Goal: Book appointment/travel/reservation

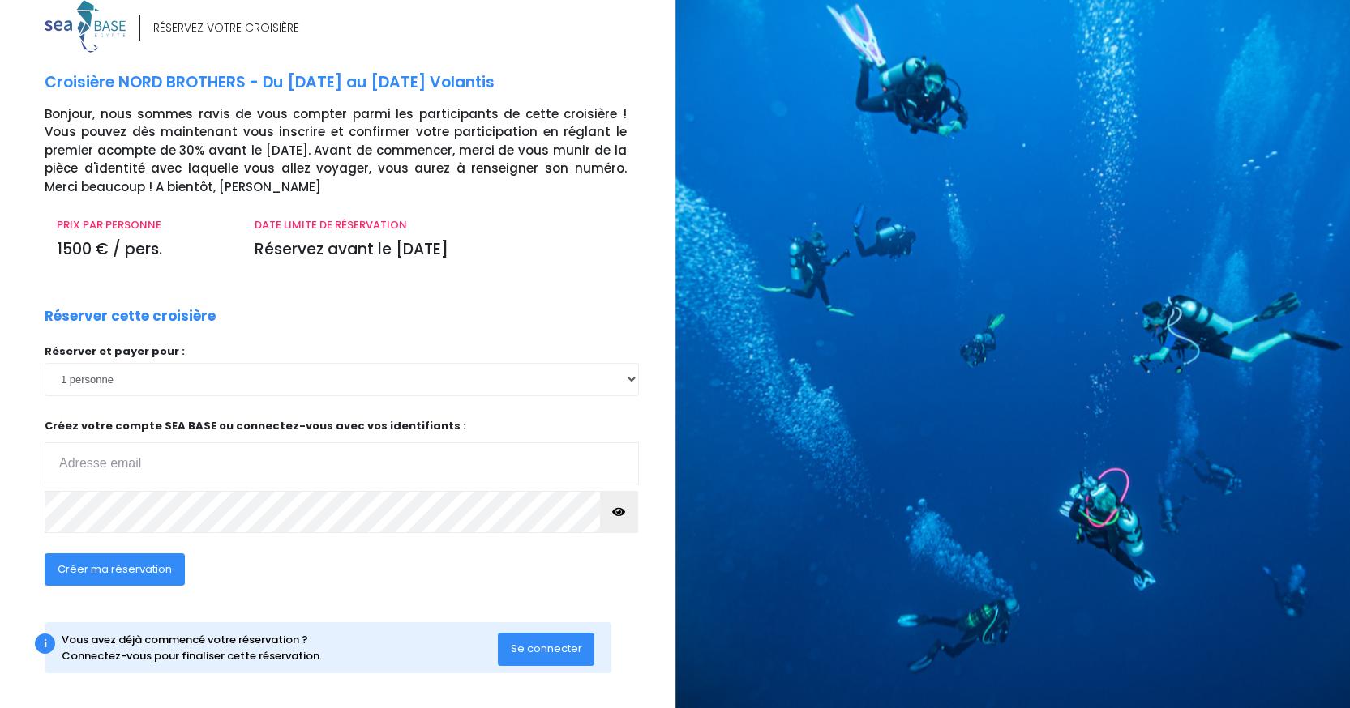
scroll to position [25, 0]
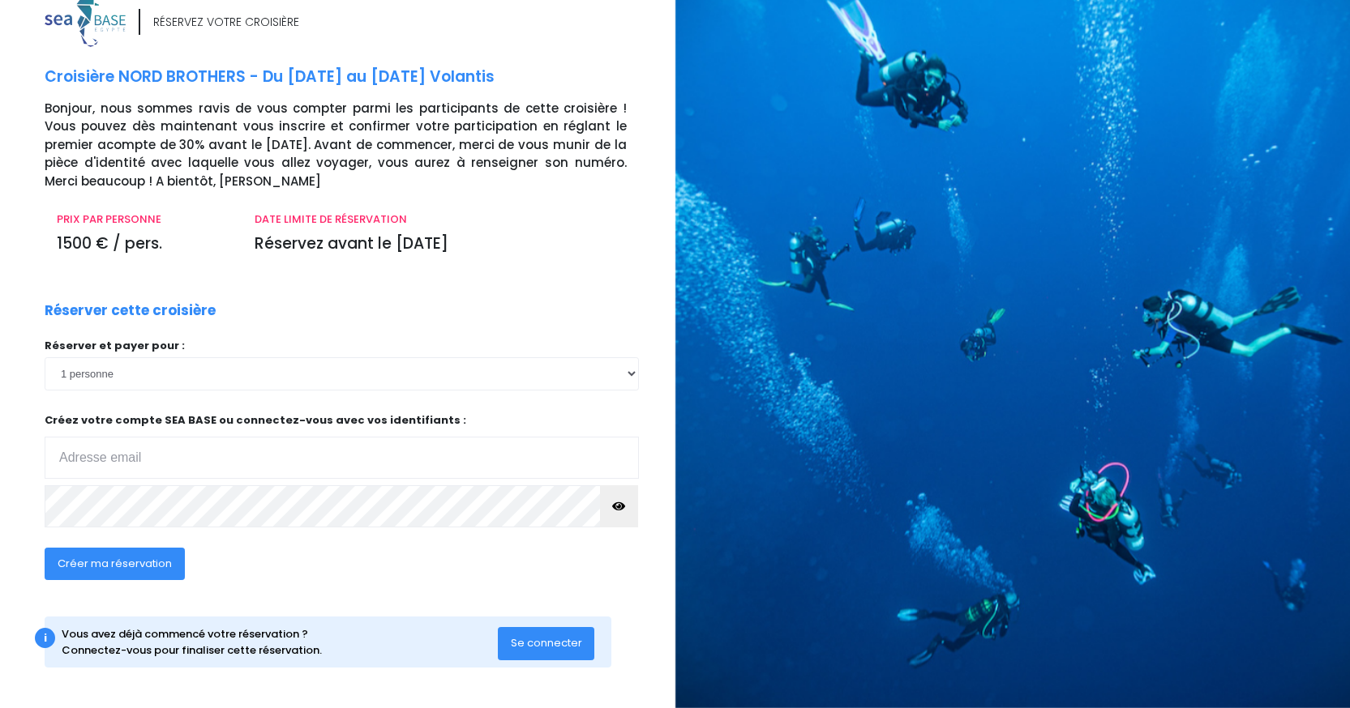
type input "anthony.vastel@gmail.com"
click at [621, 507] on icon "button" at bounding box center [618, 507] width 13 height 0
click at [332, 574] on div "Créer ma réservation" at bounding box center [279, 569] width 494 height 62
click at [113, 564] on span "Créer ma réservation" at bounding box center [115, 563] width 114 height 15
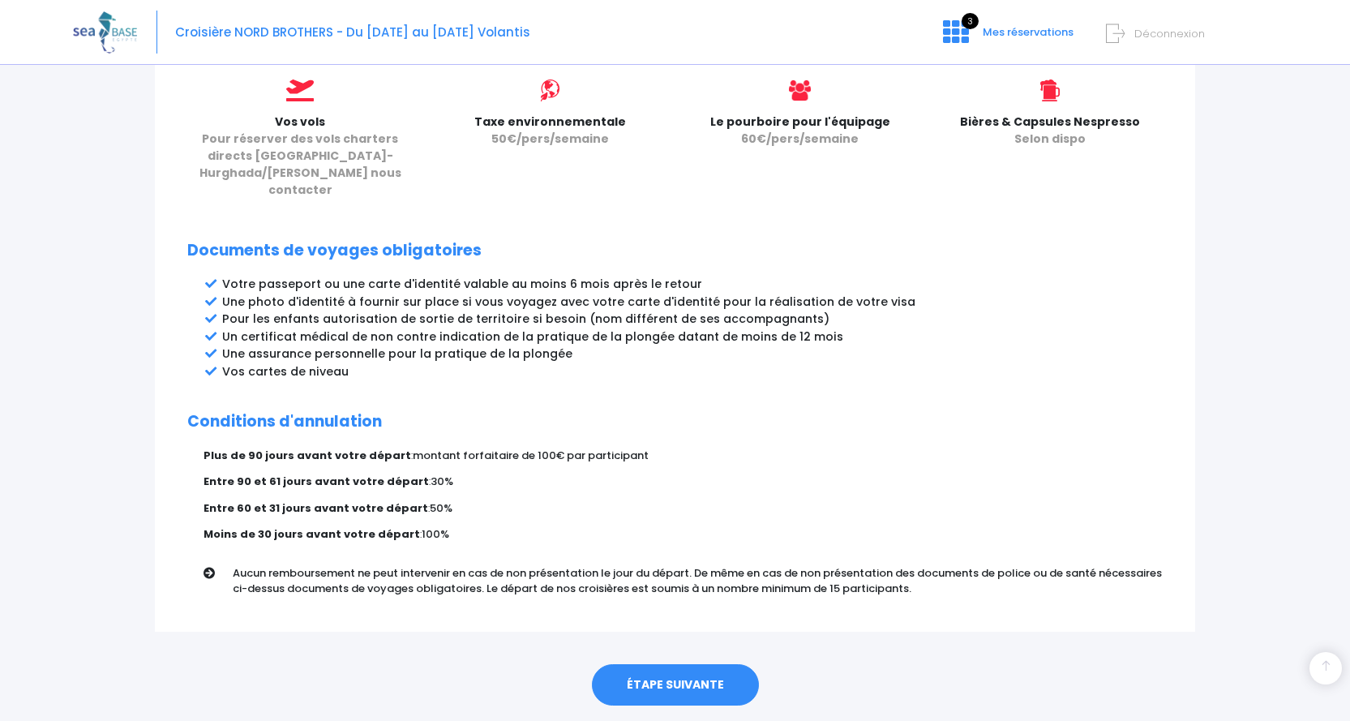
scroll to position [745, 0]
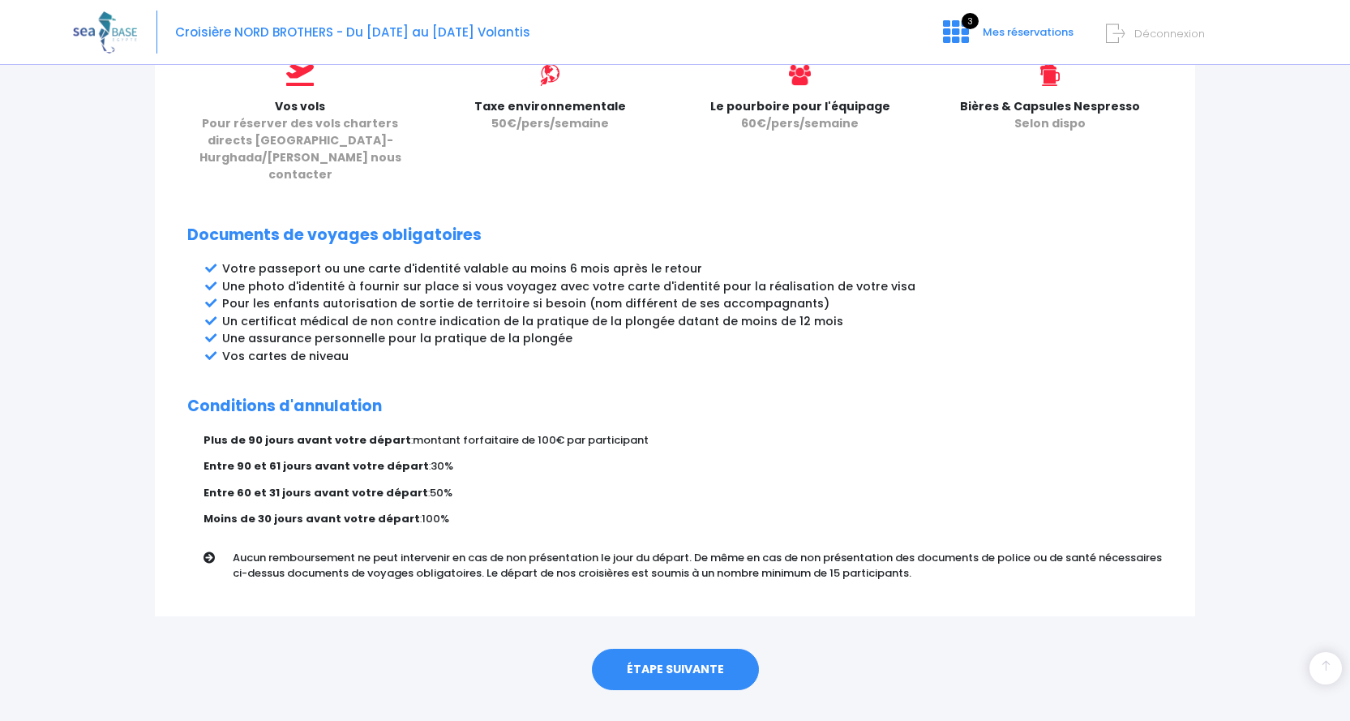
click at [655, 648] on link "ÉTAPE SUIVANTE" at bounding box center [675, 669] width 167 height 42
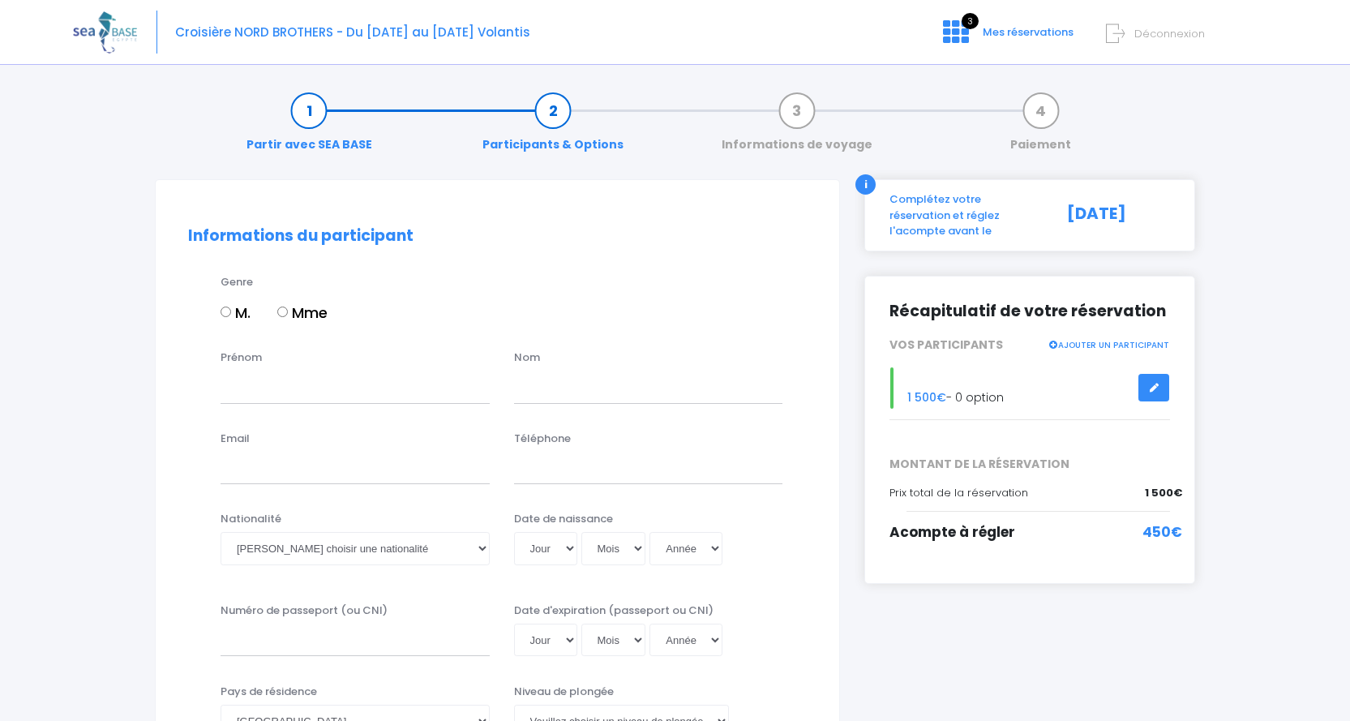
click at [225, 312] on input "M." at bounding box center [225, 311] width 11 height 11
radio input "true"
click at [257, 401] on input "Prénom" at bounding box center [354, 386] width 269 height 32
type input "[PERSON_NAME]"
type input "VASTEL"
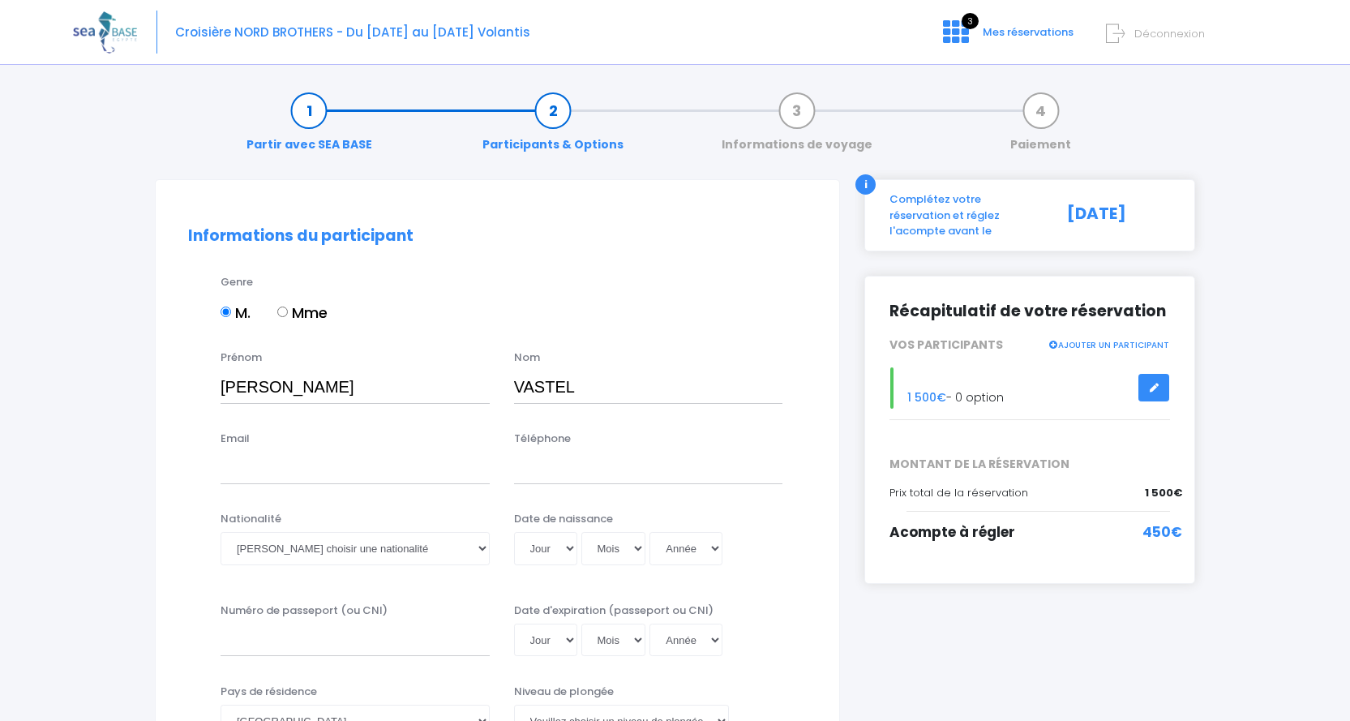
type input "anthony.vastel@gmail.com"
type input "0649950694"
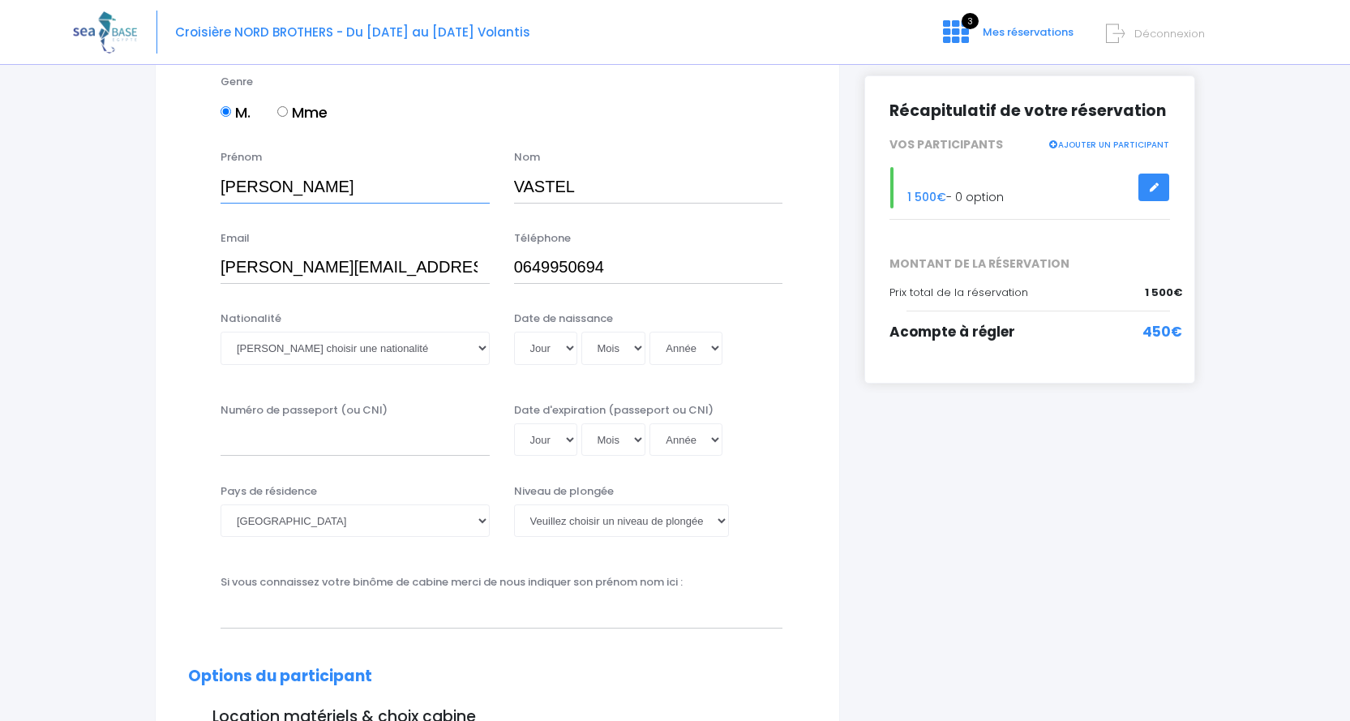
scroll to position [243, 0]
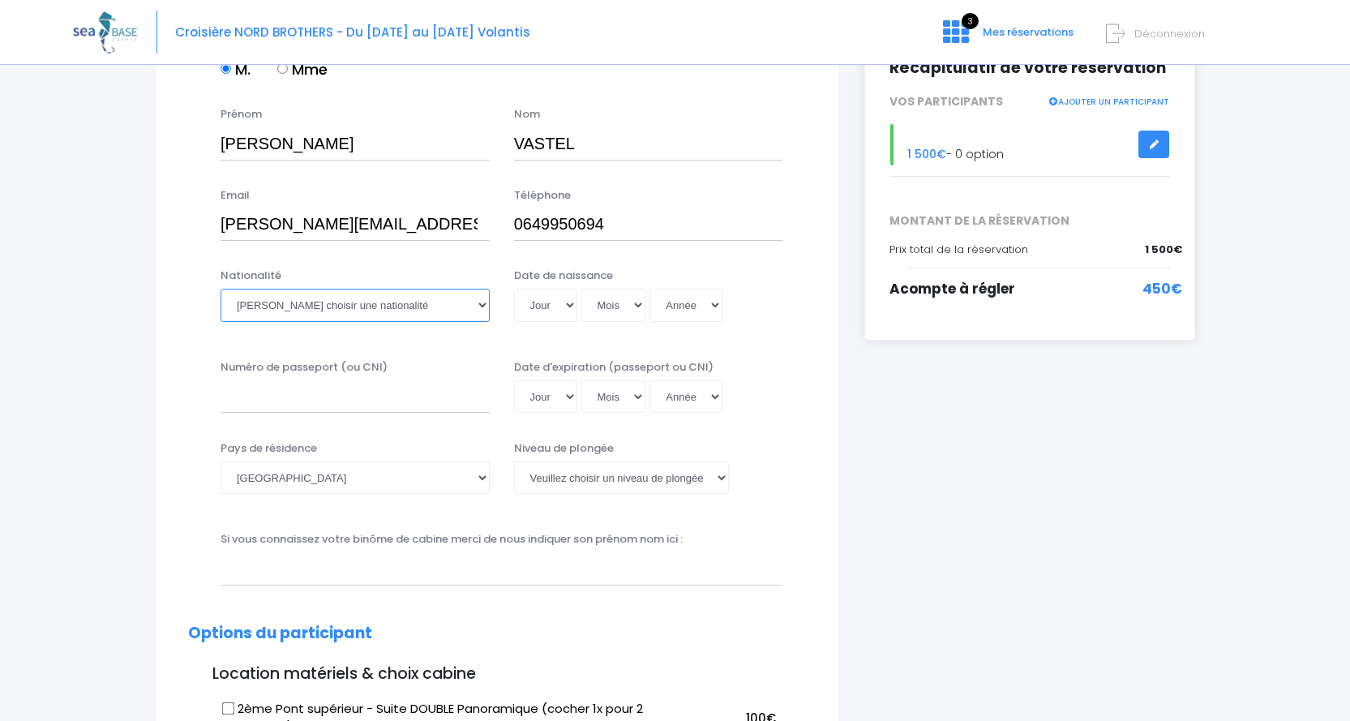
click at [366, 309] on select "Veuillez choisir une nationalité Afghane Albanaise Algerienne Allemande America…" at bounding box center [354, 305] width 269 height 32
select select "Française"
click at [220, 289] on select "Veuillez choisir une nationalité Afghane Albanaise Algerienne Allemande America…" at bounding box center [354, 305] width 269 height 32
click at [549, 307] on select "Jour 01 02 03 04 05 06 07 08 09 10 11 12 13 14 15 16 17 18 19 20 21 22 23 24 25…" at bounding box center [545, 305] width 63 height 32
select select "20"
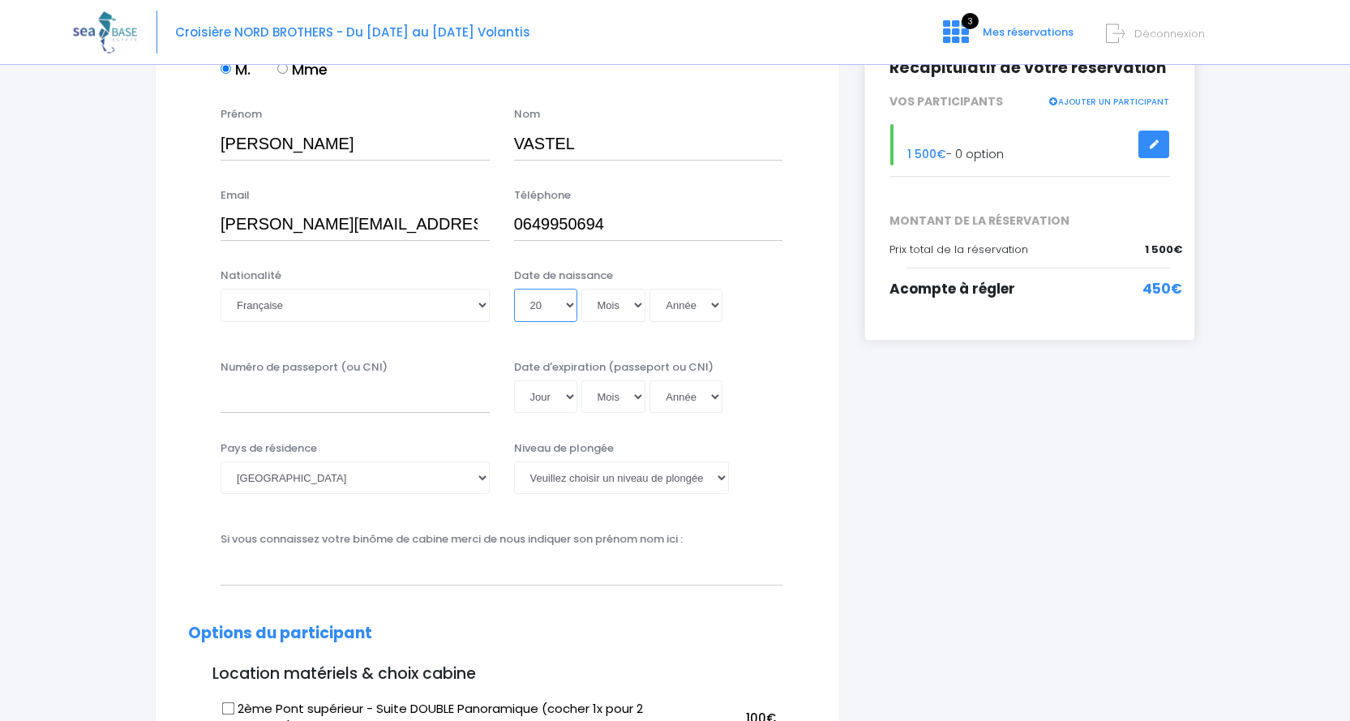
click at [514, 289] on select "Jour 01 02 03 04 05 06 07 08 09 10 11 12 13 14 15 16 17 18 19 20 21 22 23 24 25…" at bounding box center [545, 305] width 63 height 32
click at [613, 303] on select "Mois 01 02 03 04 05 06 07 08 09 10 11 12" at bounding box center [613, 305] width 65 height 32
select select "05"
click at [581, 289] on select "Mois 01 02 03 04 05 06 07 08 09 10 11 12" at bounding box center [613, 305] width 65 height 32
click at [678, 293] on select "Année 2045 2044 2043 2042 2041 2040 2039 2038 2037 2036 2035 2034 2033 2032 203…" at bounding box center [685, 305] width 73 height 32
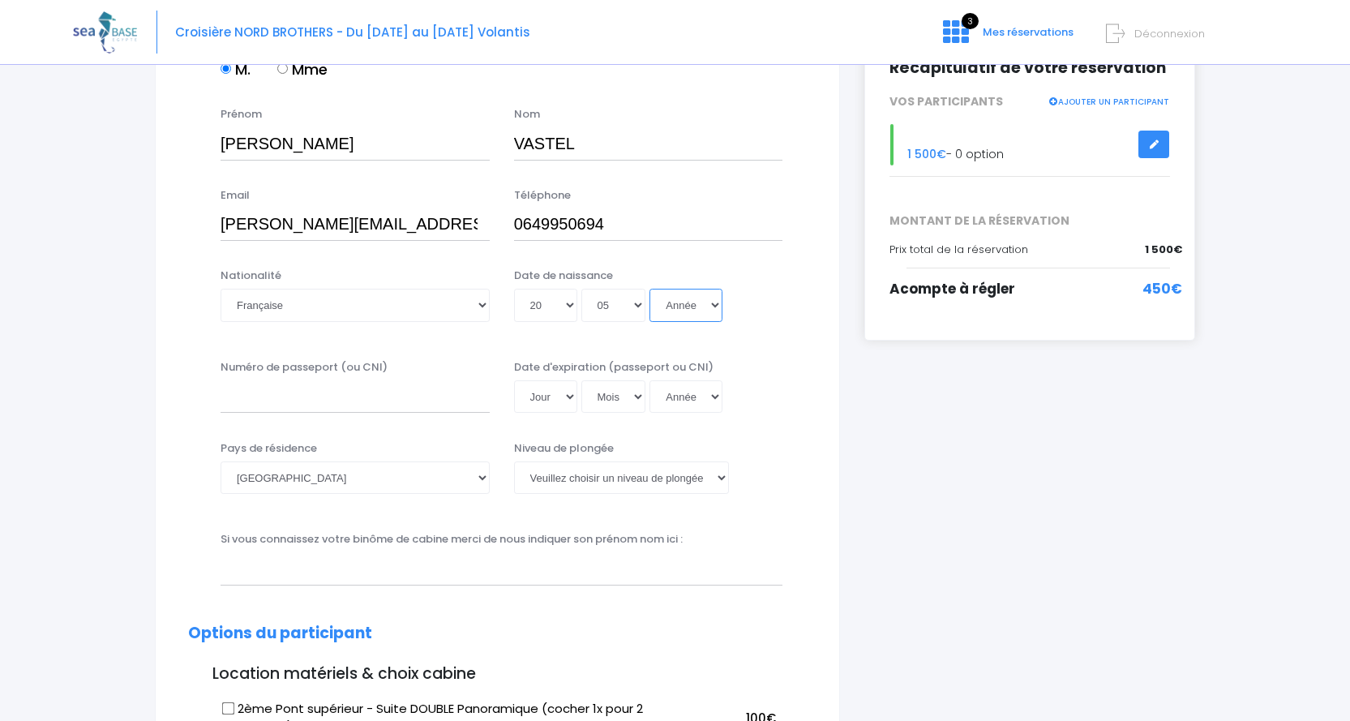
select select "1976"
click at [649, 289] on select "Année 2045 2044 2043 2042 2041 2040 2039 2038 2037 2036 2035 2034 2033 2032 203…" at bounding box center [685, 305] width 73 height 32
type input "1976-05-20"
click at [339, 401] on input "Numéro de passeport (ou CNI)" at bounding box center [354, 396] width 269 height 32
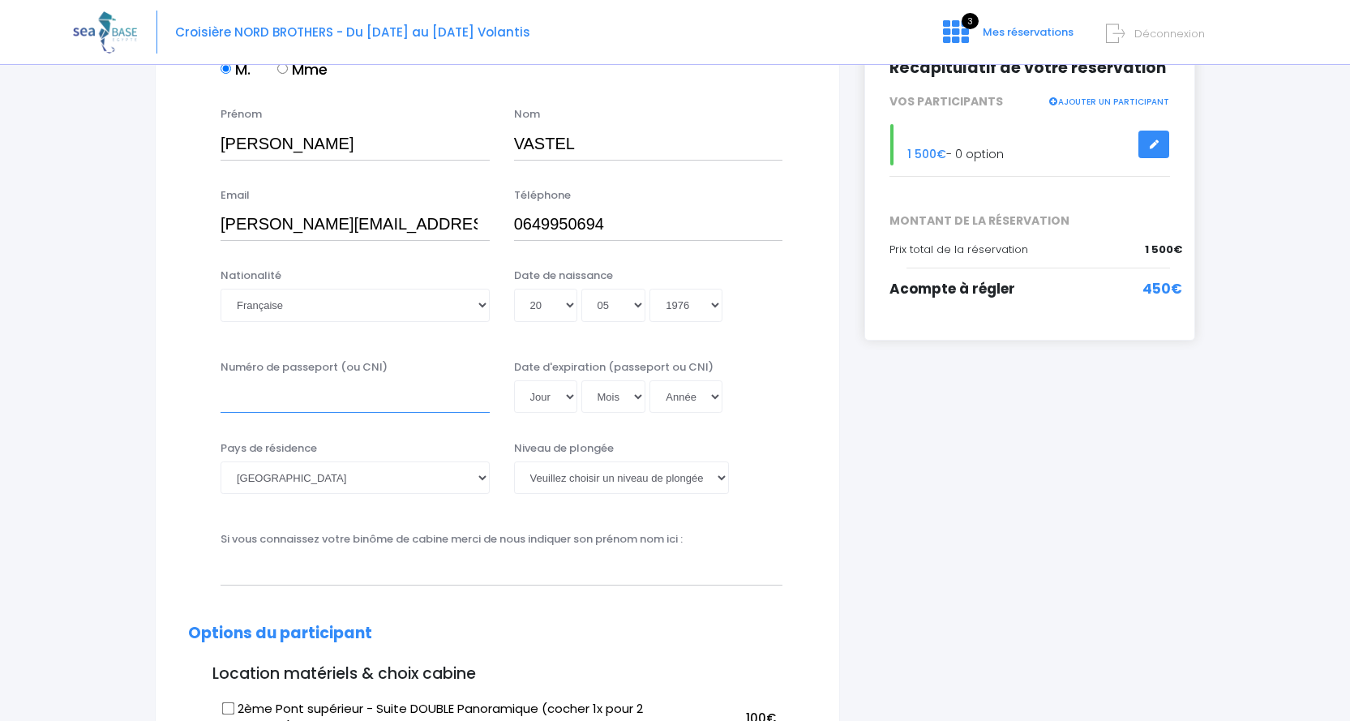
type input "23DE31669"
click at [556, 397] on select "Jour 01 02 03 04 05 06 07 08 09 10 11 12 13 14 15 16 17 18 19 20 21 22 23 24 25…" at bounding box center [545, 396] width 63 height 32
select select "29"
click at [514, 380] on select "Jour 01 02 03 04 05 06 07 08 09 10 11 12 13 14 15 16 17 18 19 20 21 22 23 24 25…" at bounding box center [545, 396] width 63 height 32
click at [613, 390] on select "Mois 01 02 03 04 05 06 07 08 09 10 11 12" at bounding box center [613, 396] width 65 height 32
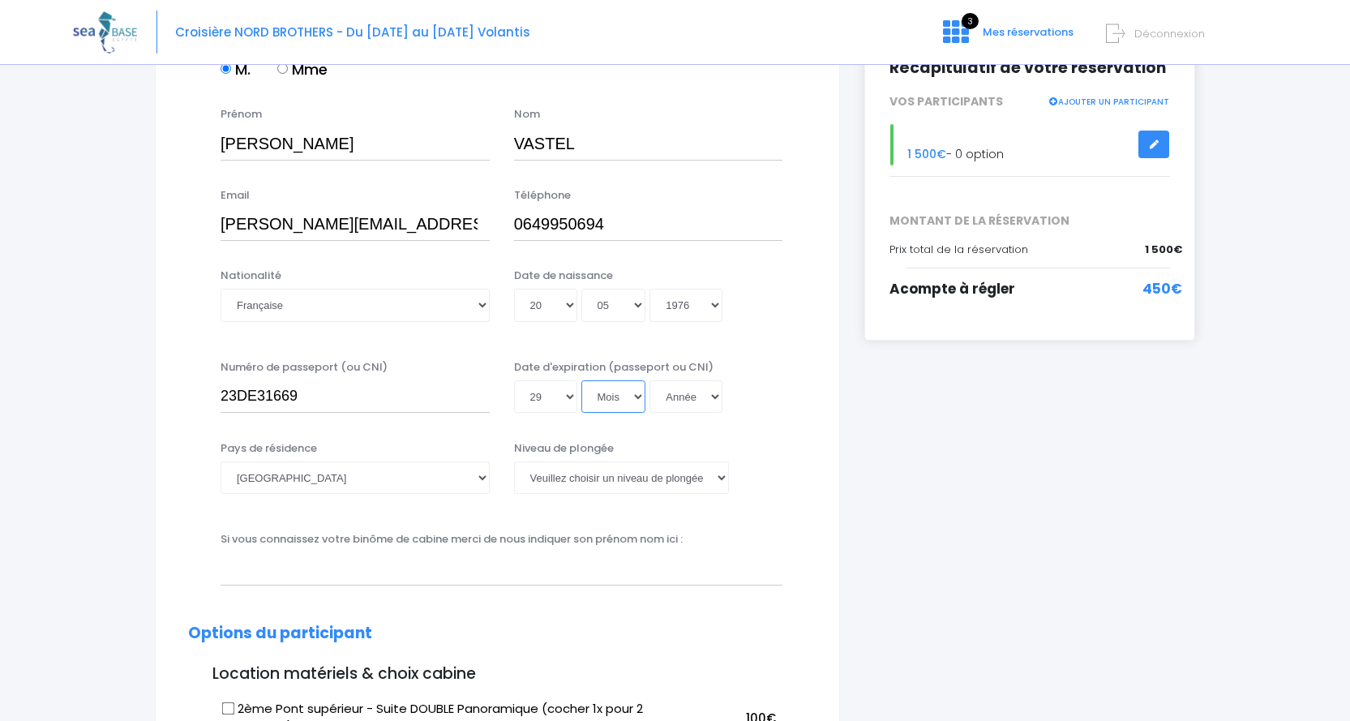
select select "03"
click at [581, 380] on select "Mois 01 02 03 04 05 06 07 08 09 10 11 12" at bounding box center [613, 396] width 65 height 32
click at [689, 408] on select "Année 2045 2044 2043 2042 2041 2040 2039 2038 2037 2036 2035 2034 2033 2032 203…" at bounding box center [685, 396] width 73 height 32
select select "2033"
click at [649, 380] on select "Année 2045 2044 2043 2042 2041 2040 2039 2038 2037 2036 2035 2034 2033 2032 203…" at bounding box center [685, 396] width 73 height 32
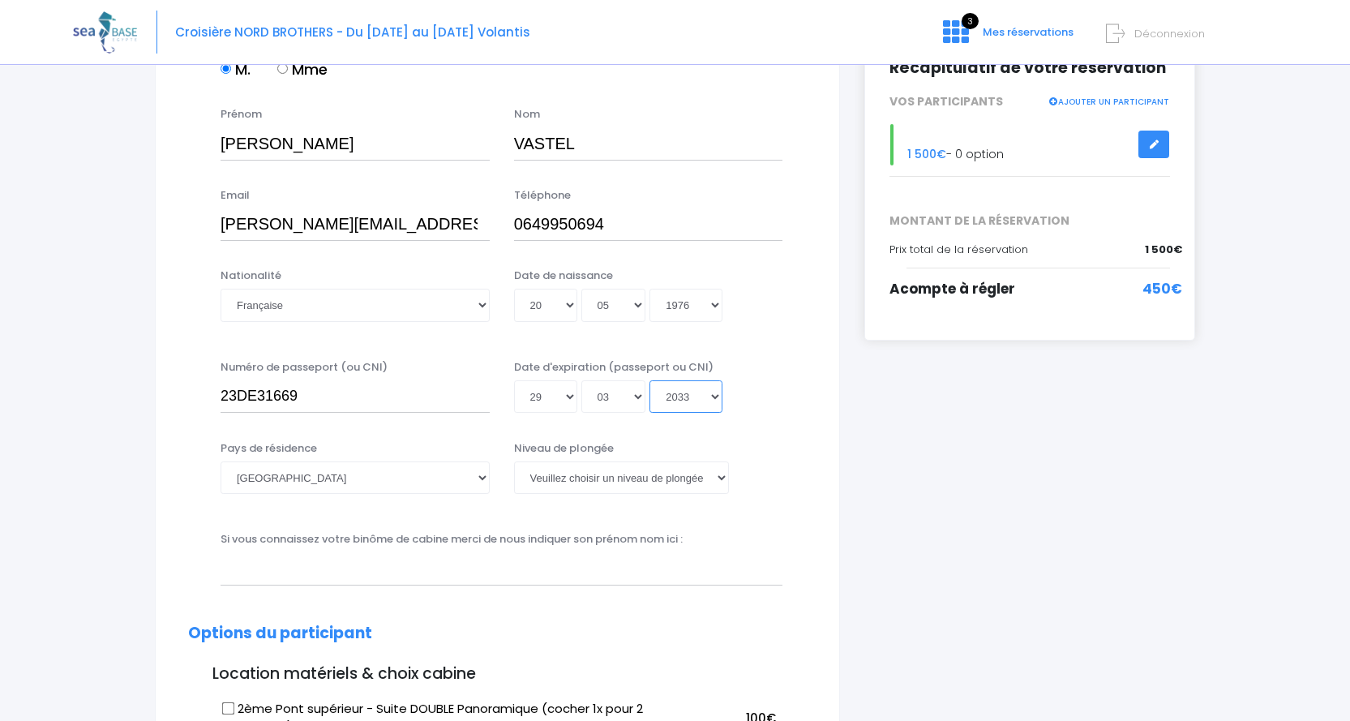
type input "2033-03-29"
click at [642, 480] on select "Veuillez choisir un niveau de plongée Non plongeur Junior OW diver Adventure OW…" at bounding box center [621, 477] width 215 height 32
select select "N3"
click at [514, 461] on select "Veuillez choisir un niveau de plongée Non plongeur Junior OW diver Adventure OW…" at bounding box center [621, 477] width 215 height 32
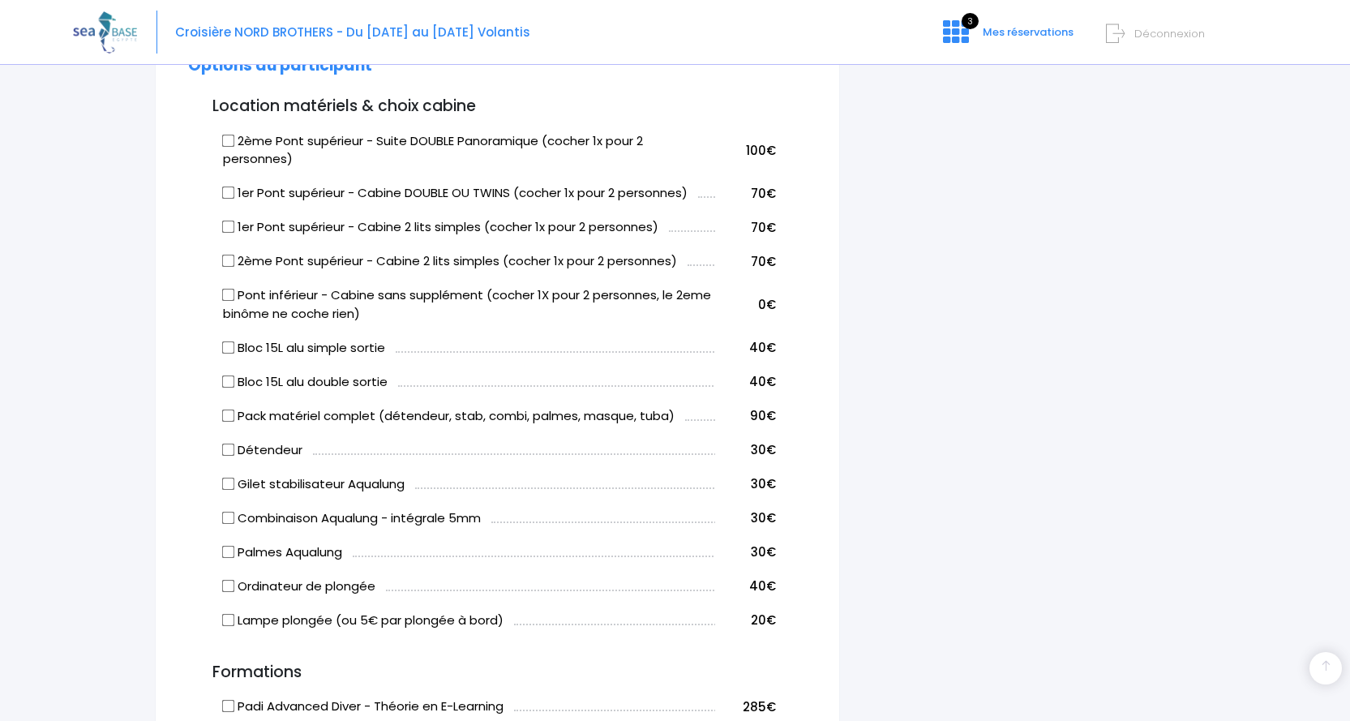
scroll to position [892, 0]
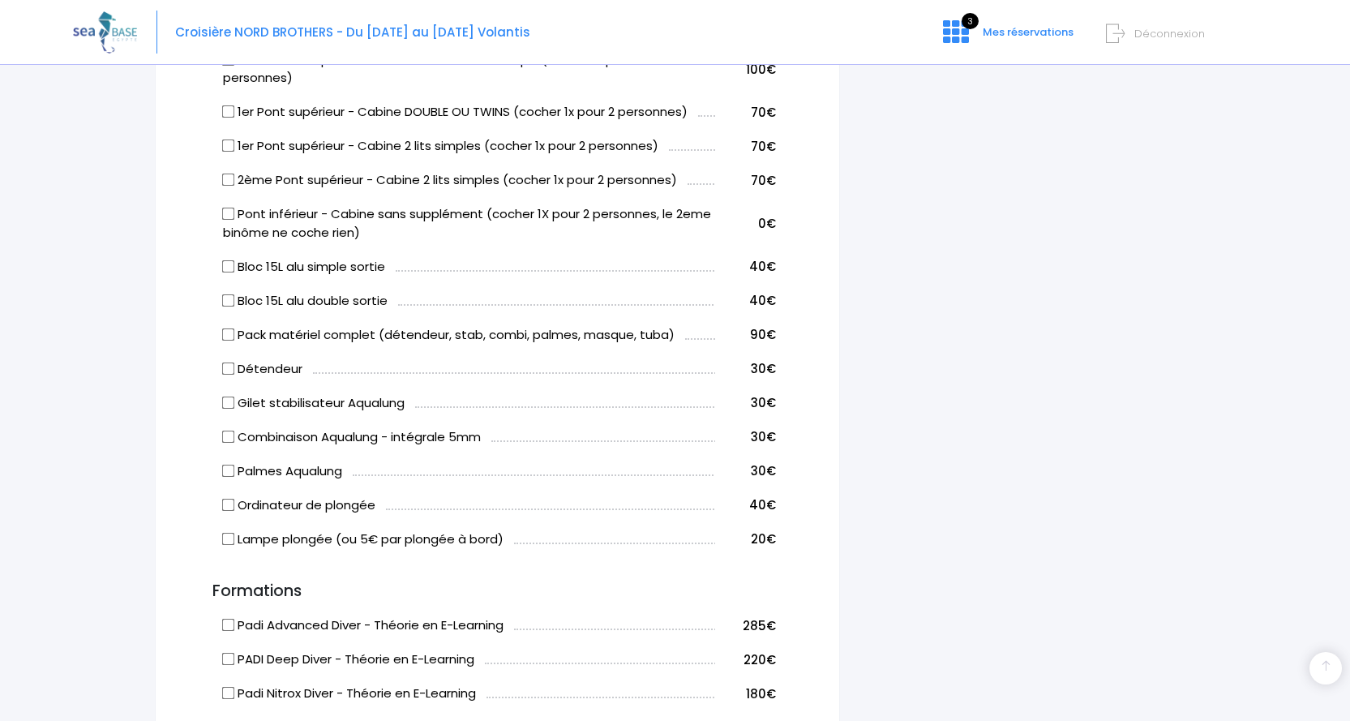
click at [233, 266] on input "Bloc 15L alu simple sortie" at bounding box center [228, 265] width 13 height 13
checkbox input "true"
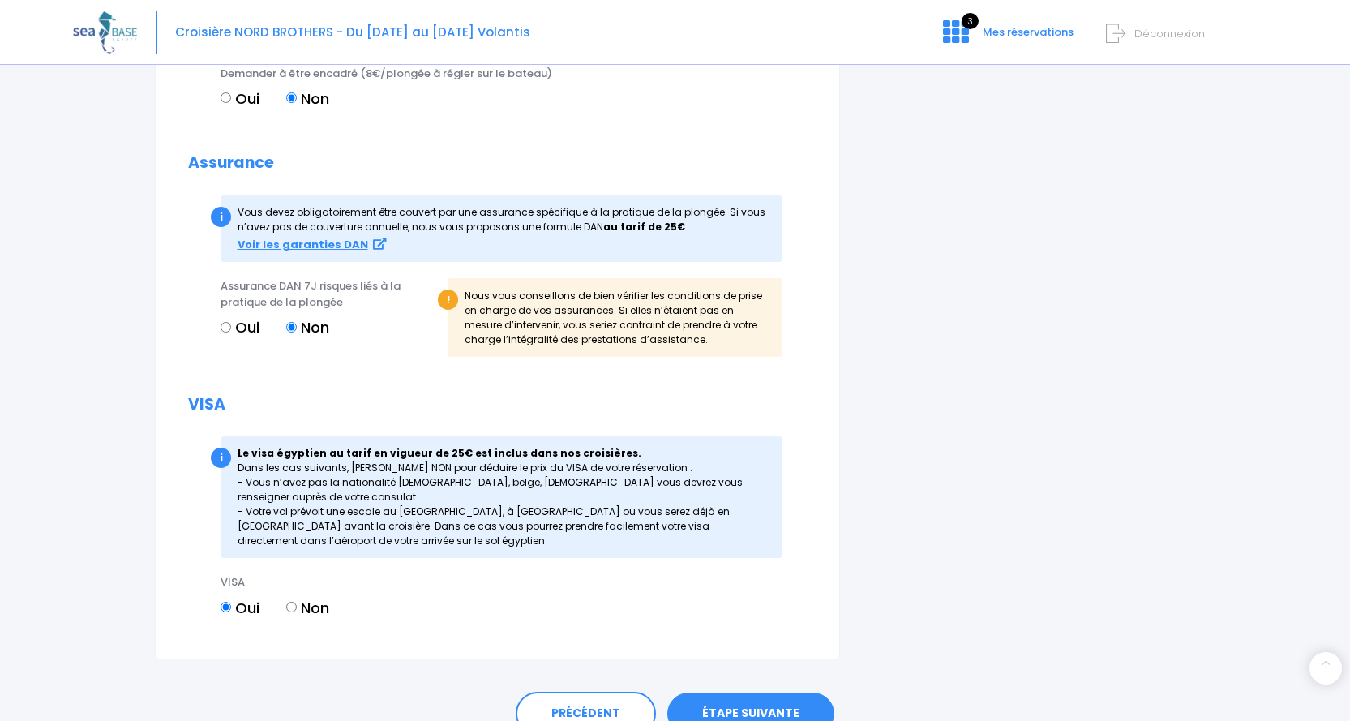
scroll to position [1762, 0]
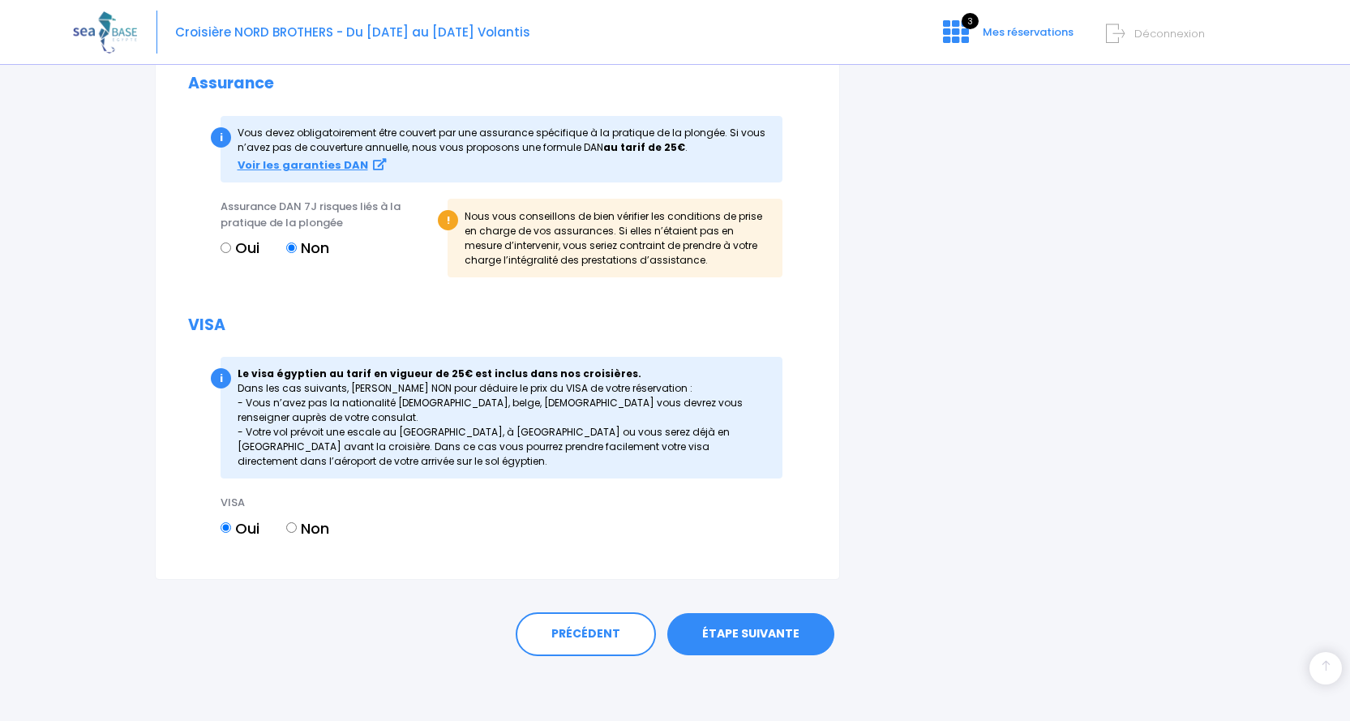
click at [785, 631] on link "ÉTAPE SUIVANTE" at bounding box center [750, 634] width 167 height 42
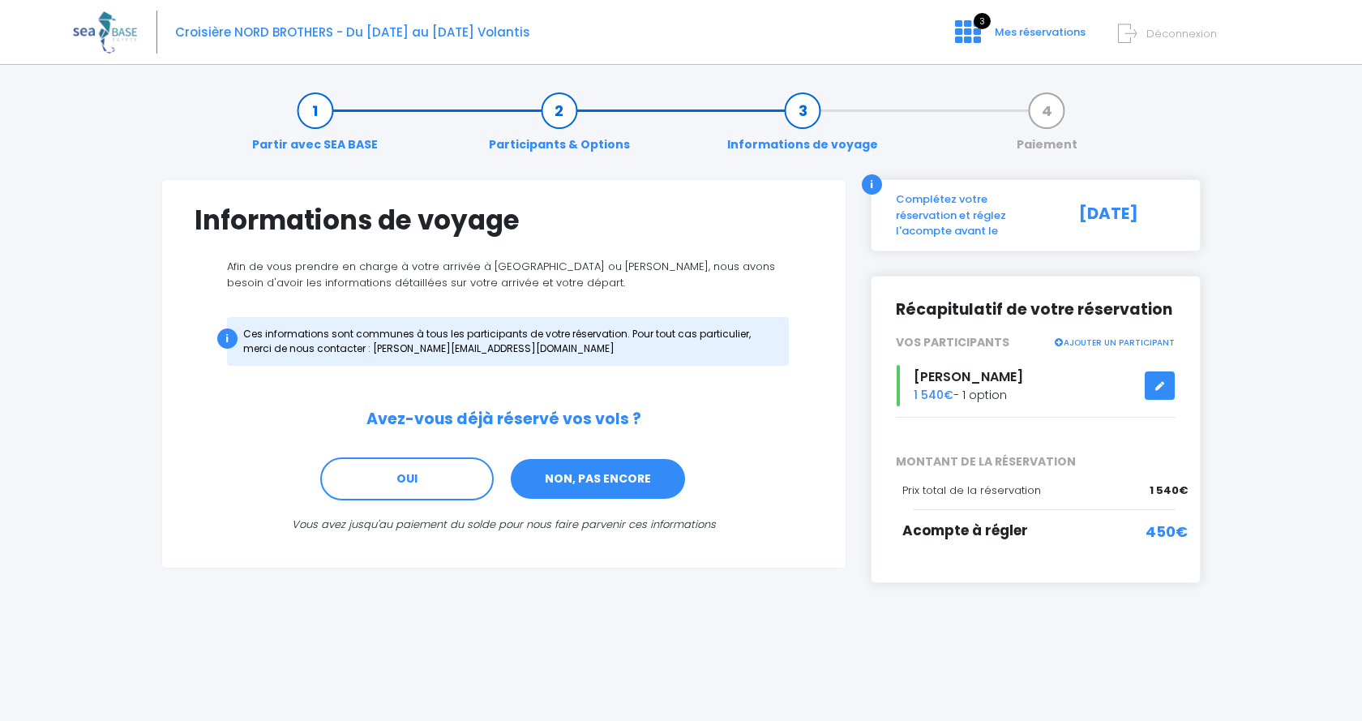
click at [607, 482] on link "NON, PAS ENCORE" at bounding box center [598, 479] width 178 height 44
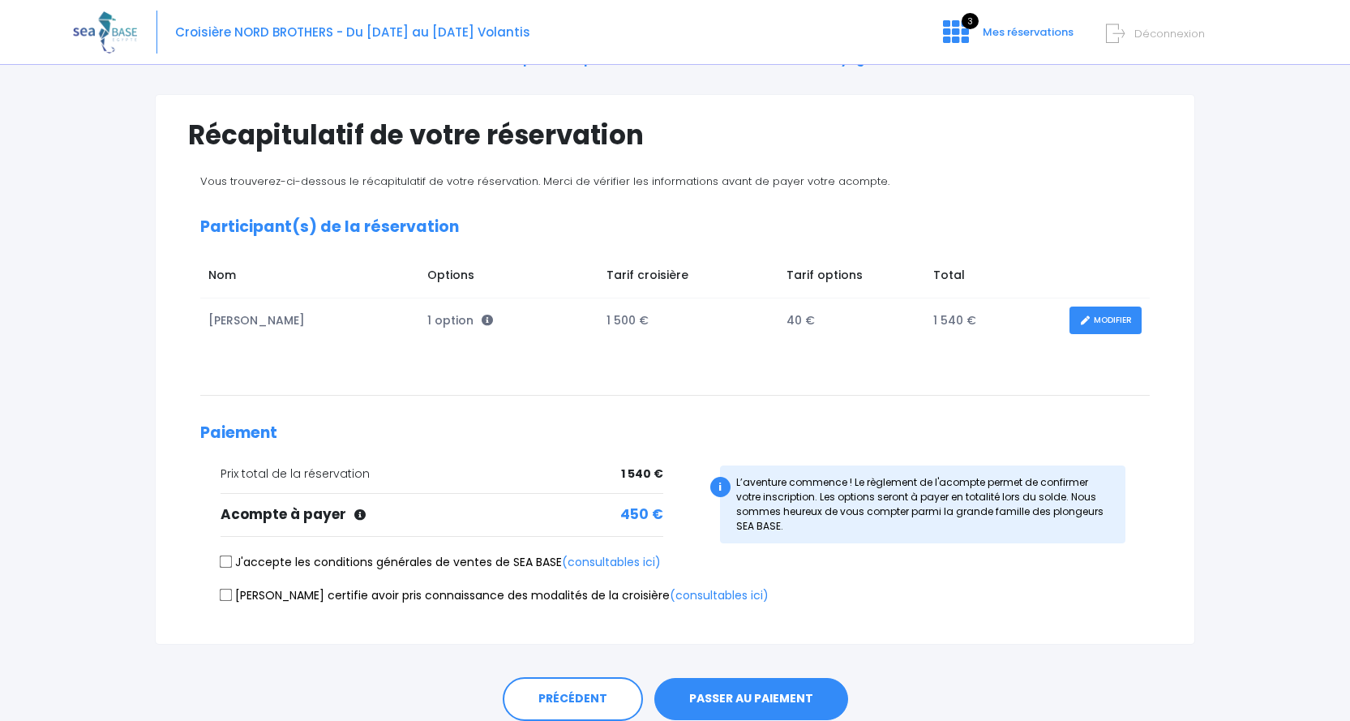
scroll to position [150, 0]
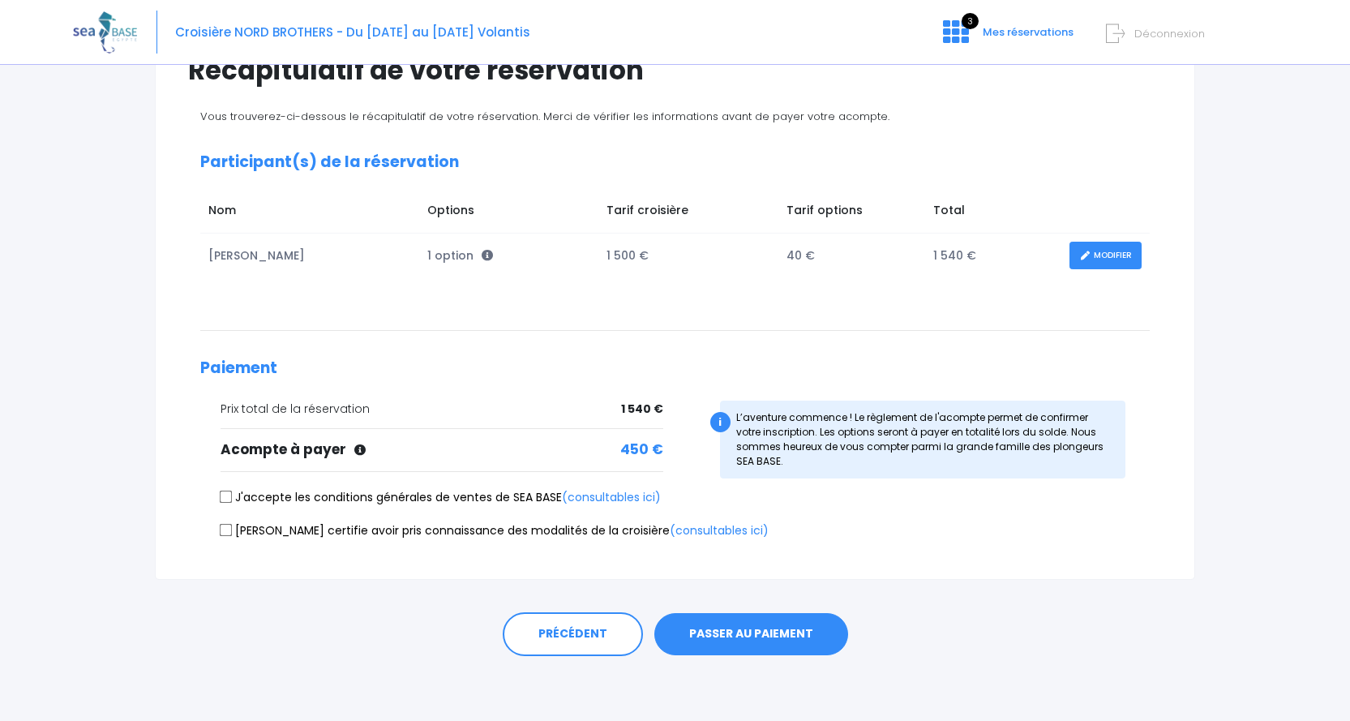
click at [224, 495] on input "J'accepte les conditions générales de ventes de SEA BASE (consultables ici)" at bounding box center [226, 496] width 13 height 13
checkbox input "true"
click at [225, 531] on input "[PERSON_NAME] certifie avoir pris connaissance des modalités de la croisière (c…" at bounding box center [226, 529] width 13 height 13
checkbox input "true"
click at [776, 630] on button "PASSER AU PAIEMENT" at bounding box center [751, 634] width 194 height 42
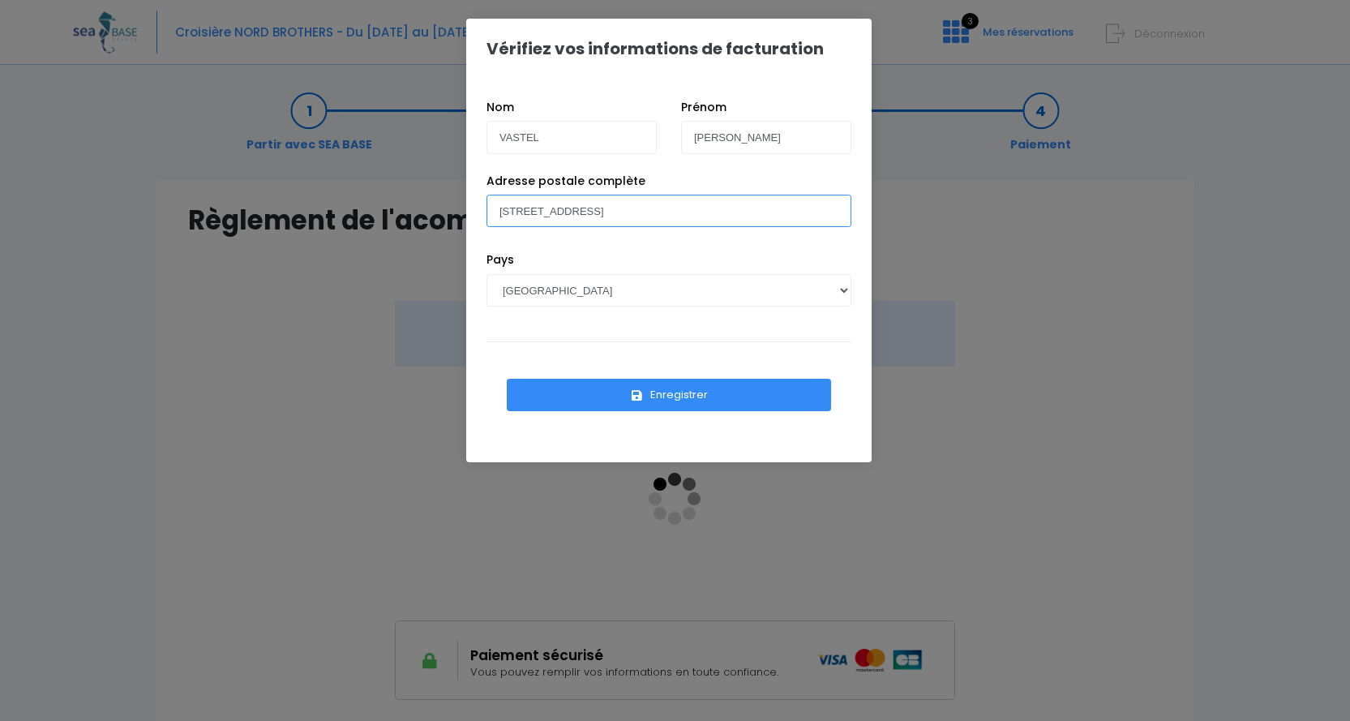
click at [686, 212] on input "42 Boulevard Charlemagne" at bounding box center [668, 211] width 365 height 32
type input "42 Boulevard Charlemagne 54000 NANCY"
click at [672, 392] on button "Enregistrer" at bounding box center [669, 395] width 324 height 32
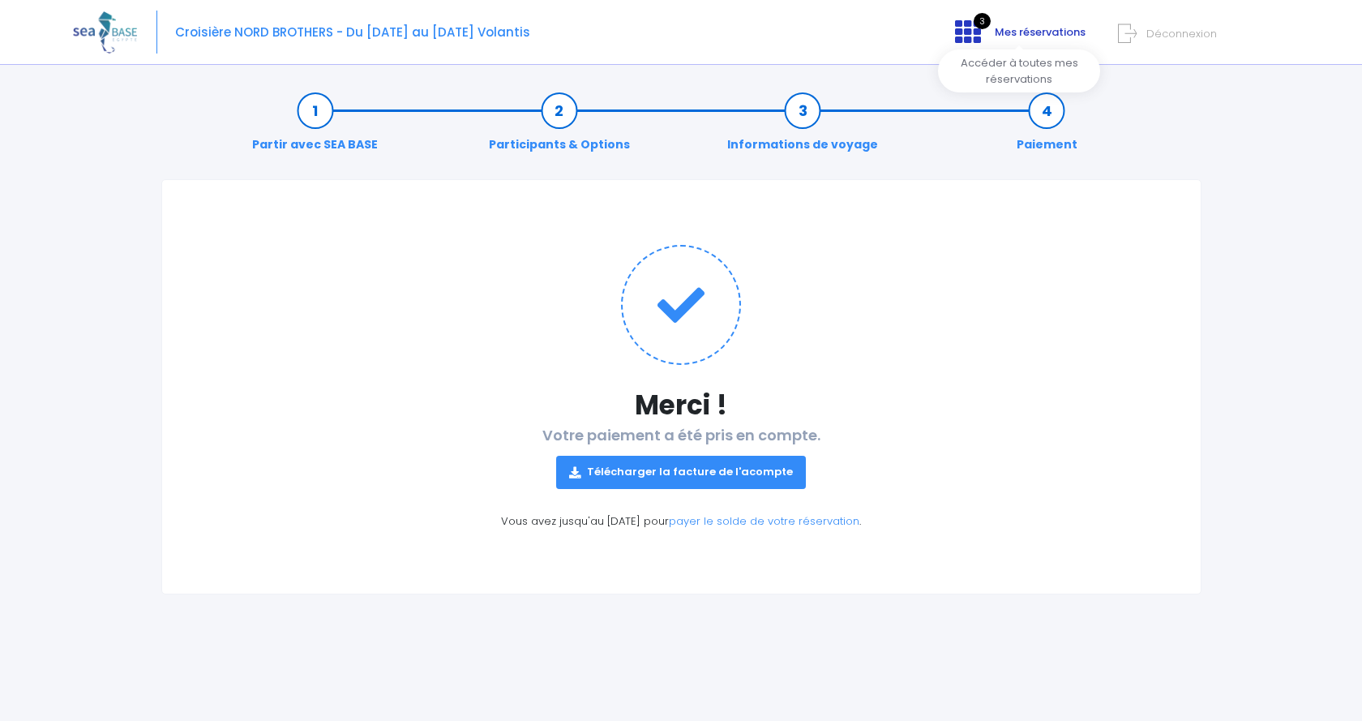
click at [1011, 33] on span "Mes réservations" at bounding box center [1040, 31] width 91 height 15
